Goal: Task Accomplishment & Management: Complete application form

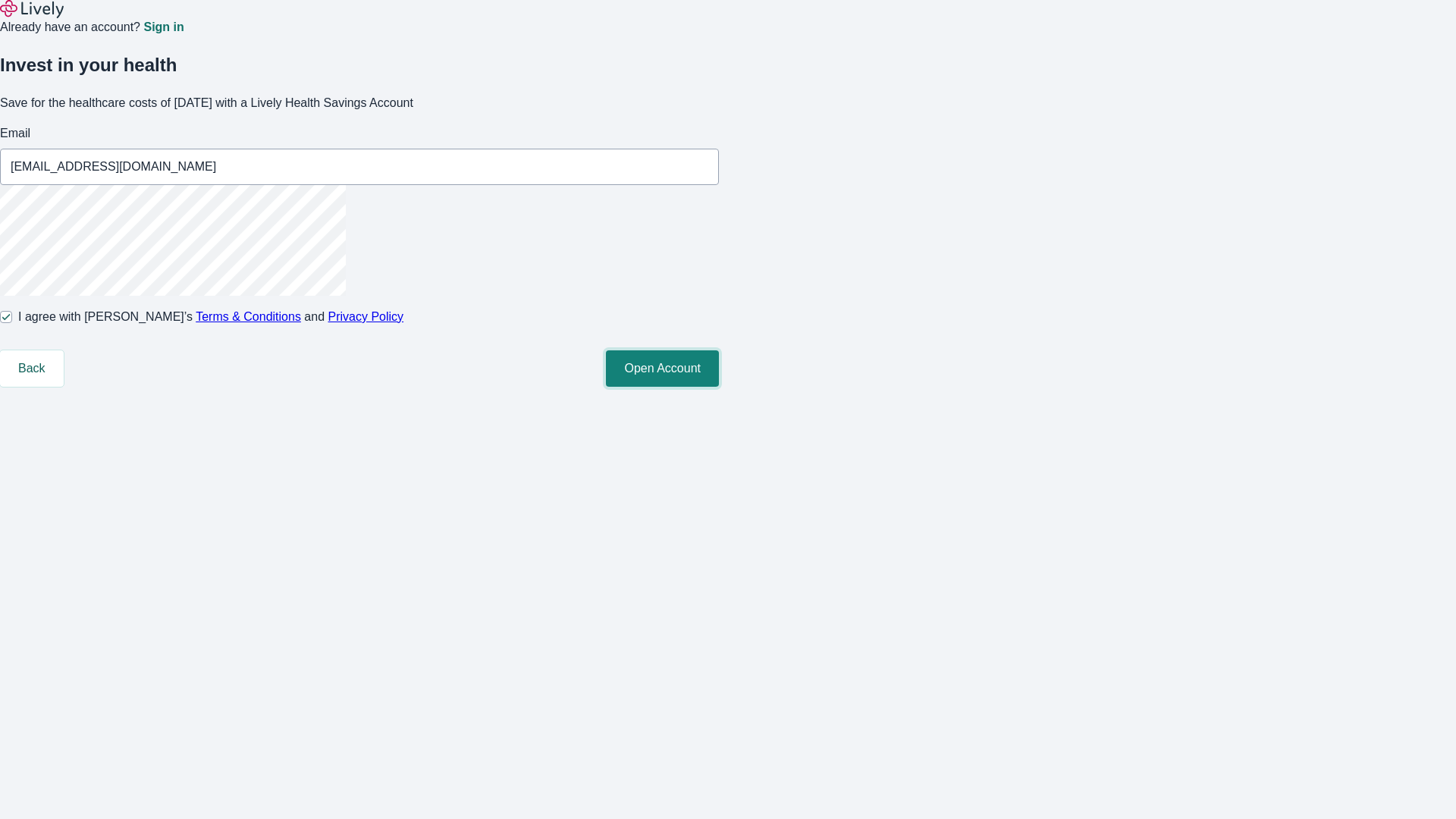
click at [718, 387] on button "Open Account" at bounding box center [663, 369] width 113 height 37
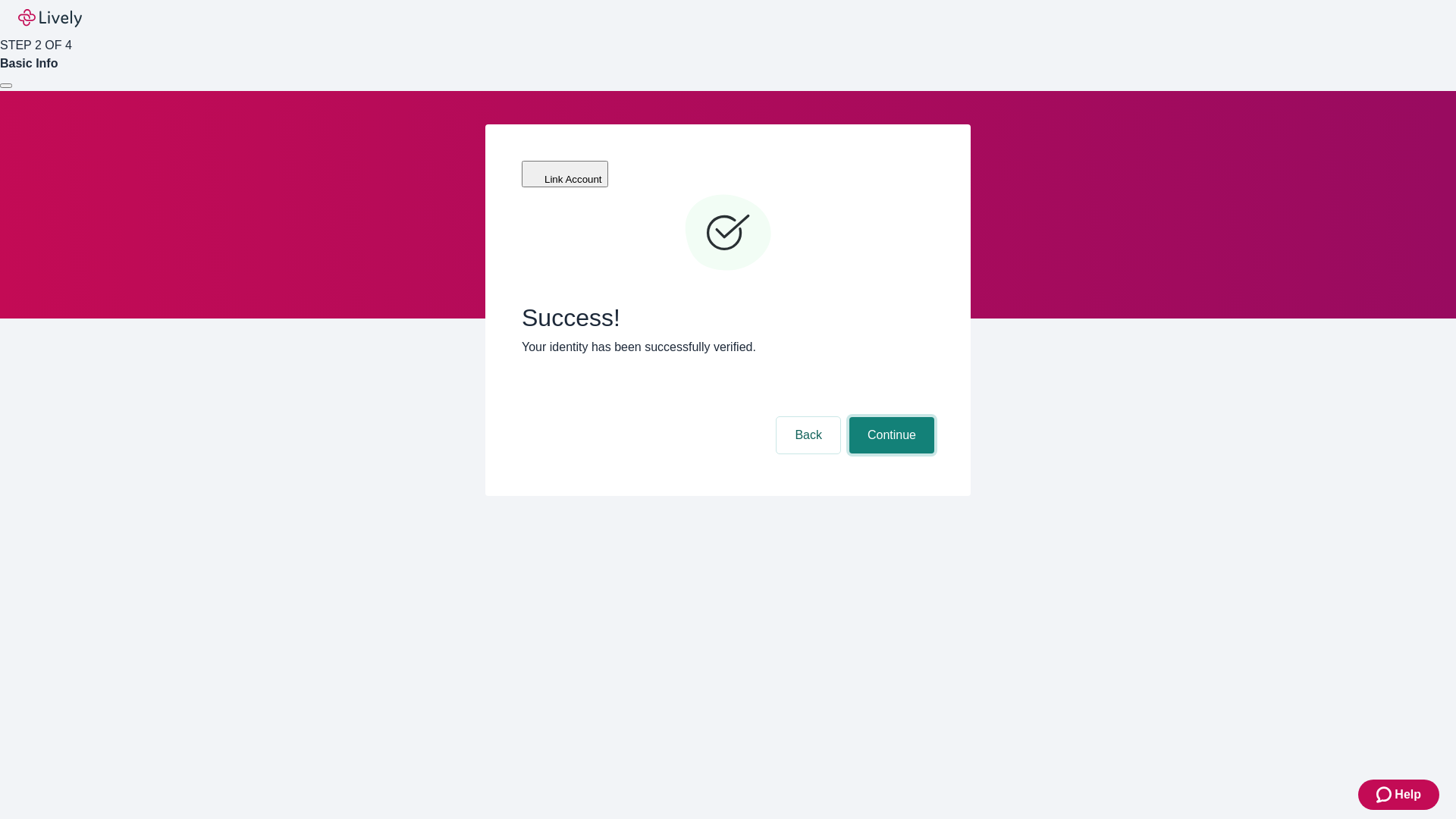
click at [890, 418] on button "Continue" at bounding box center [891, 436] width 85 height 37
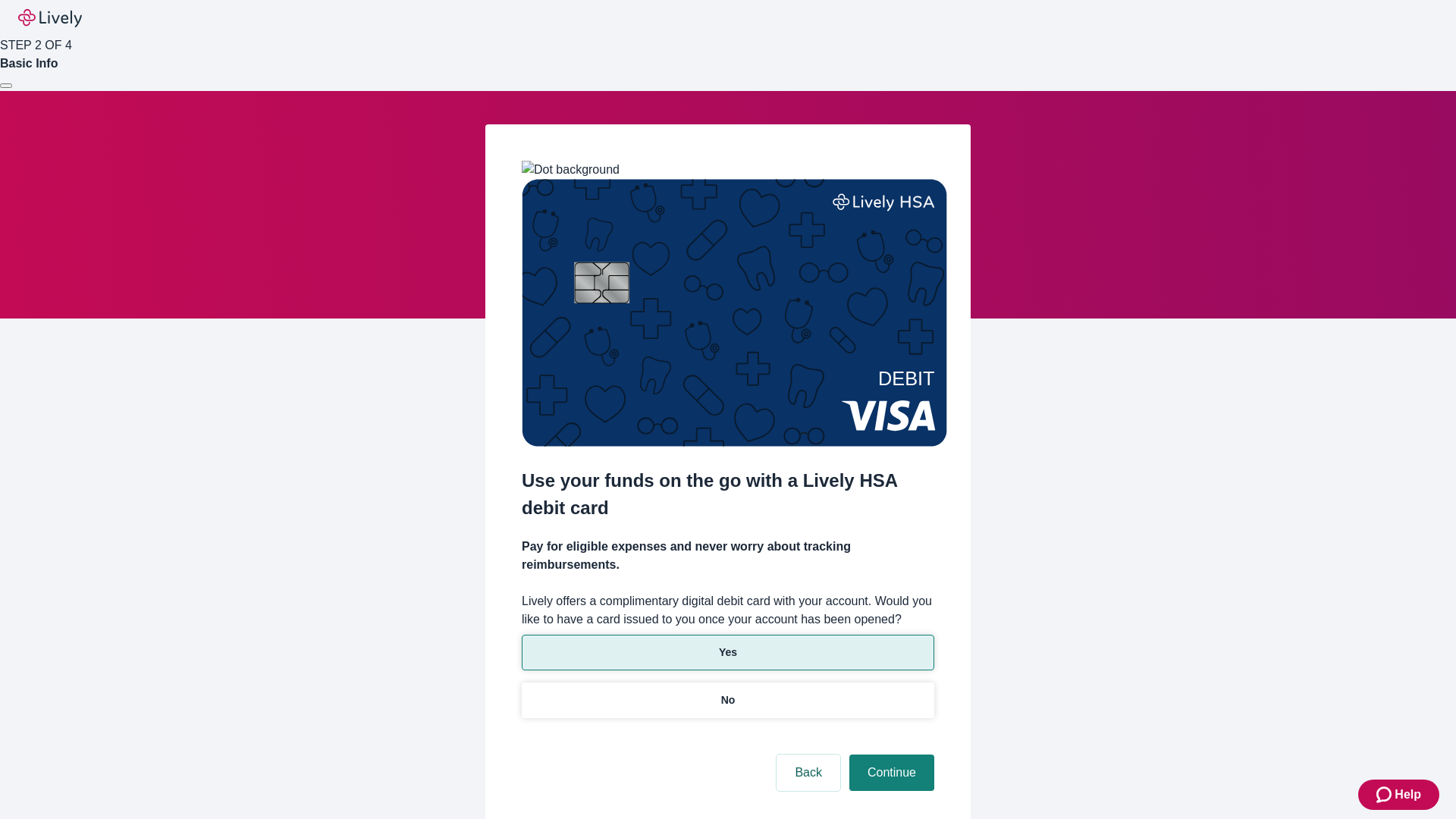
click at [727, 645] on p "Yes" at bounding box center [728, 652] width 18 height 16
click at [890, 755] on button "Continue" at bounding box center [891, 773] width 85 height 37
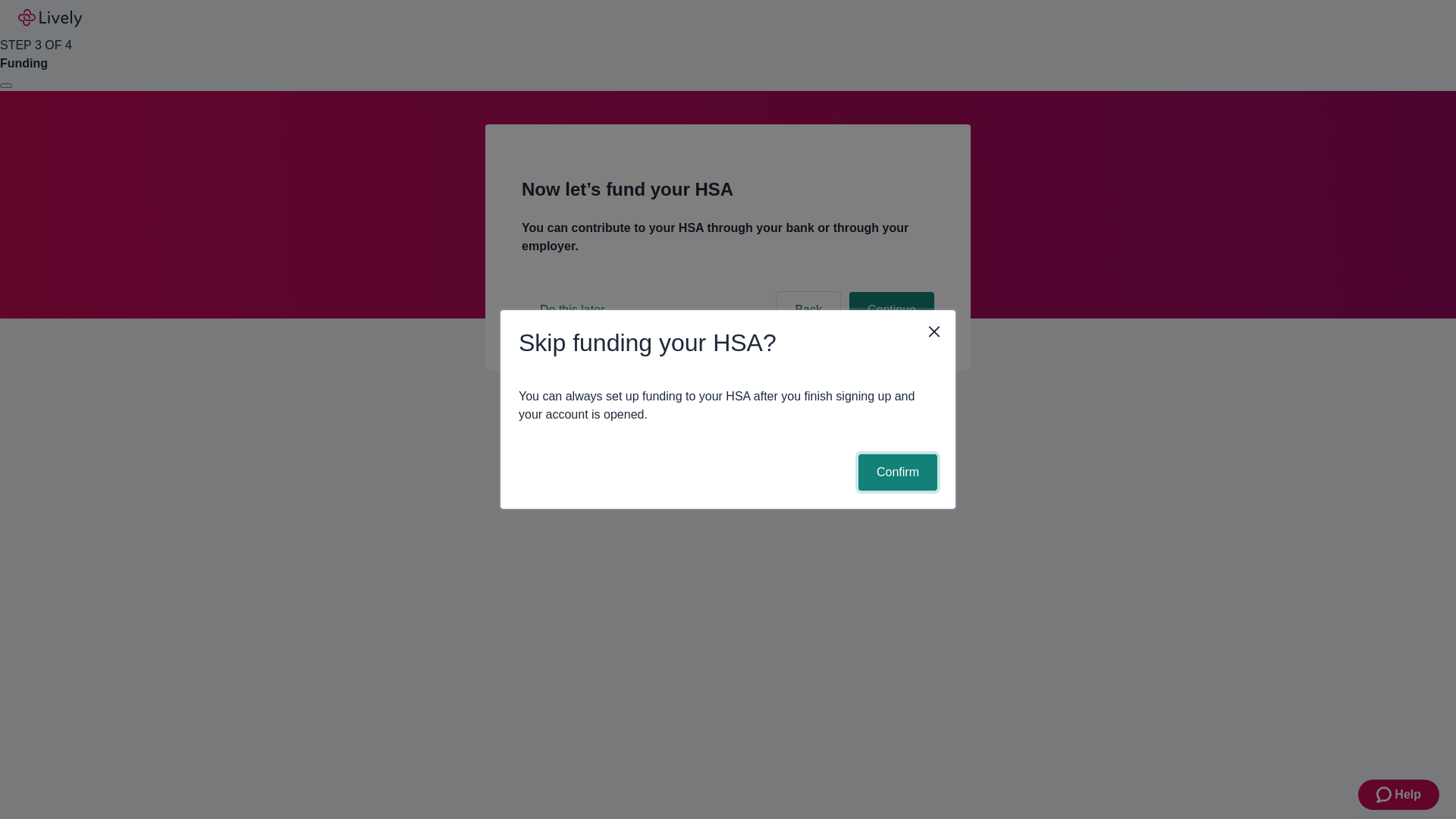
click at [896, 473] on button "Confirm" at bounding box center [897, 473] width 79 height 37
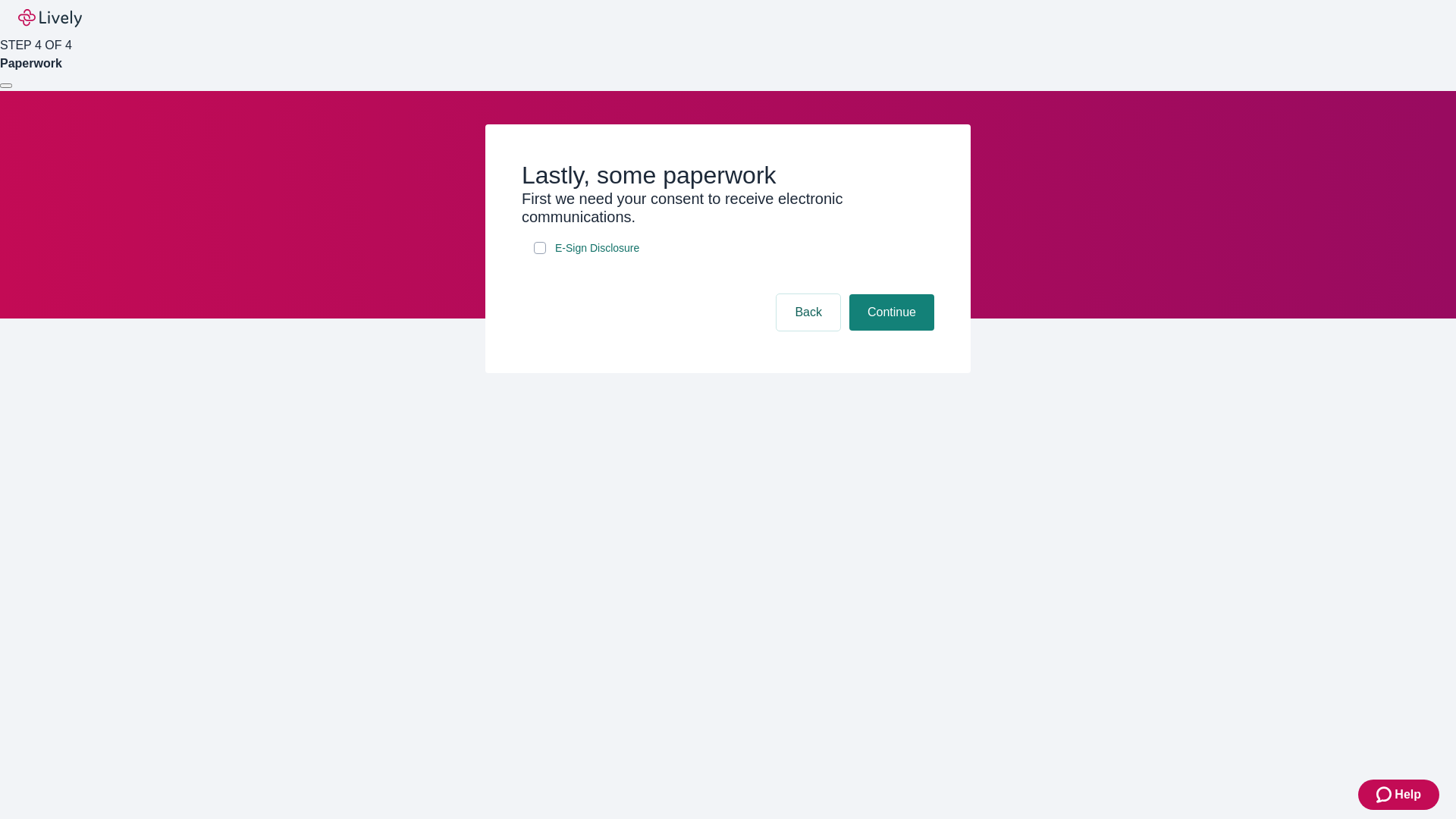
click at [540, 254] on input "E-Sign Disclosure" at bounding box center [540, 248] width 12 height 12
checkbox input "true"
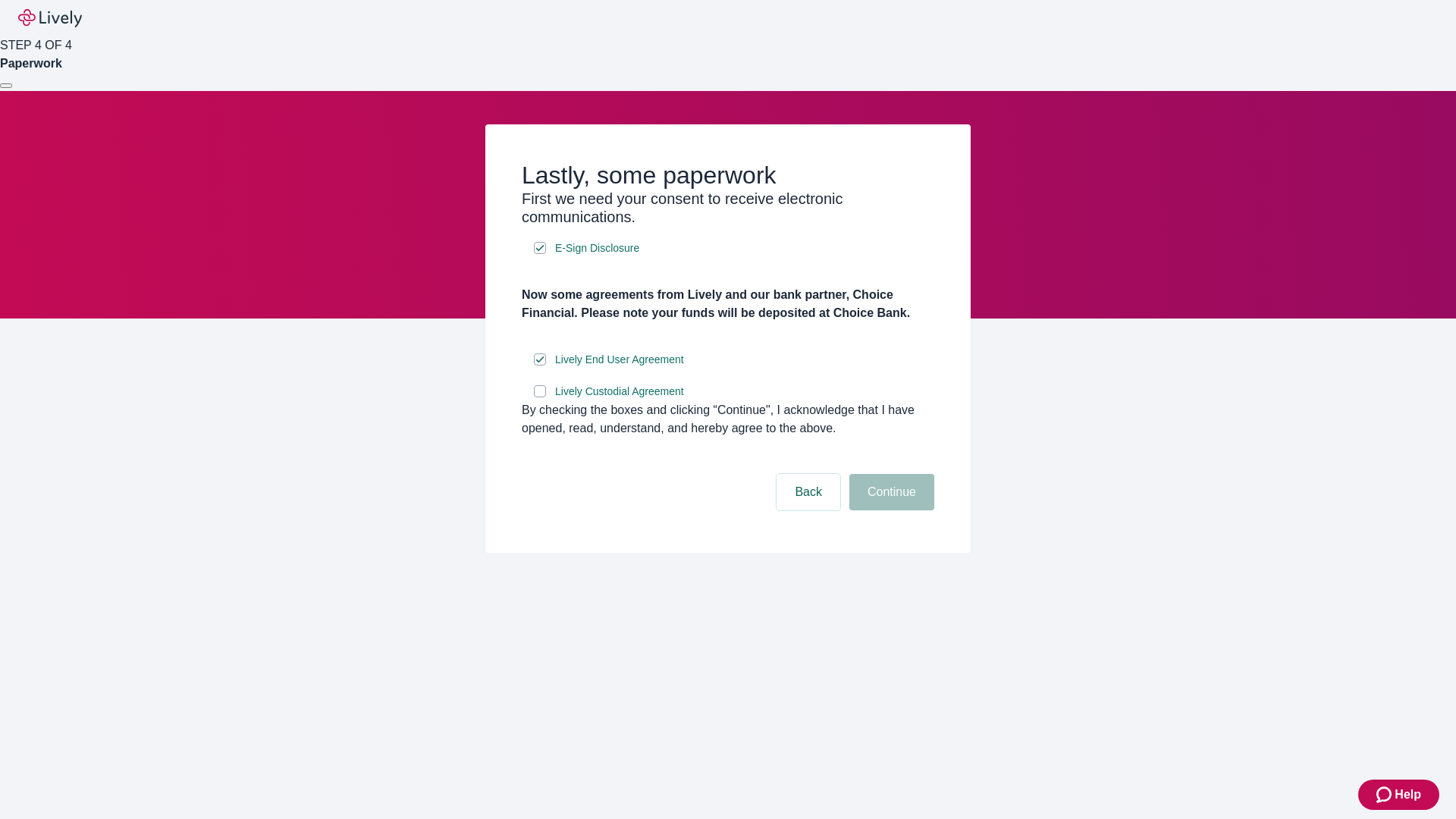
click at [540, 398] on input "Lively Custodial Agreement" at bounding box center [540, 392] width 12 height 12
checkbox input "true"
click at [890, 511] on button "Continue" at bounding box center [891, 492] width 85 height 37
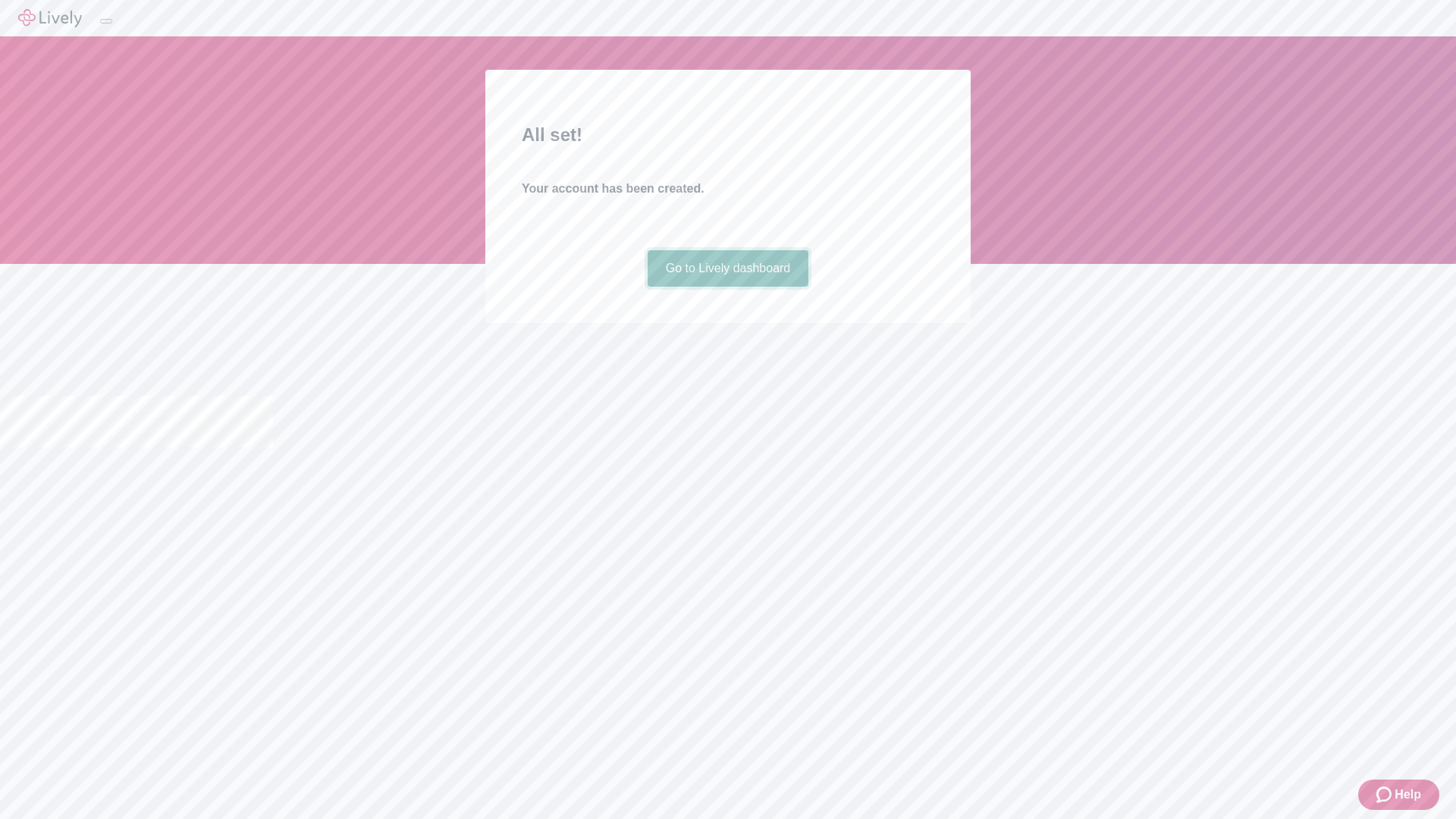
click at [727, 287] on link "Go to Lively dashboard" at bounding box center [728, 268] width 161 height 37
